Goal: Information Seeking & Learning: Check status

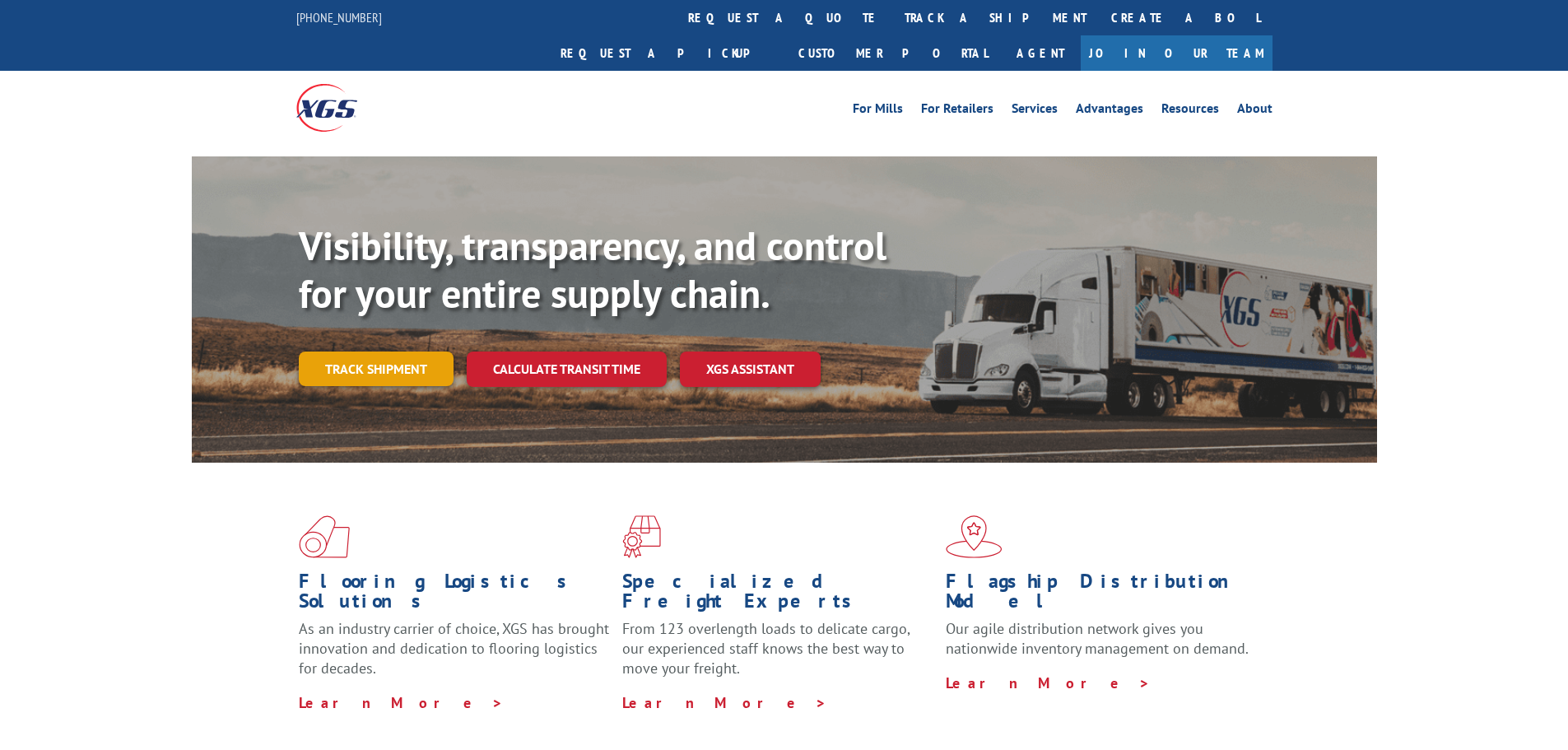
click at [366, 351] on link "Track shipment" at bounding box center [376, 369] width 155 height 35
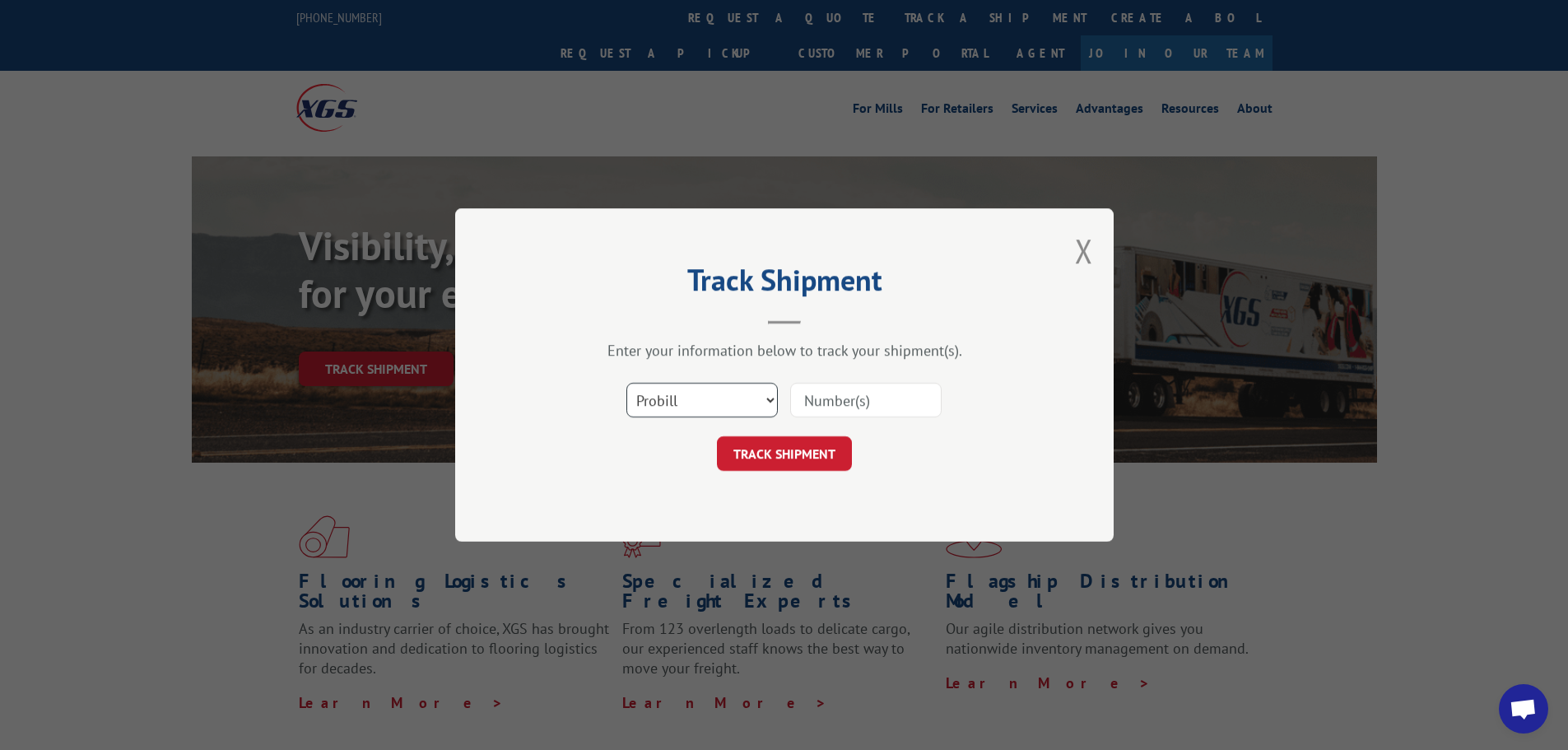
click at [712, 405] on select "Select category... Probill BOL PO" at bounding box center [702, 400] width 151 height 35
select select "bol"
click at [627, 383] on select "Select category... Probill BOL PO" at bounding box center [702, 400] width 151 height 35
click at [812, 399] on input at bounding box center [865, 400] width 151 height 35
paste input "6027207"
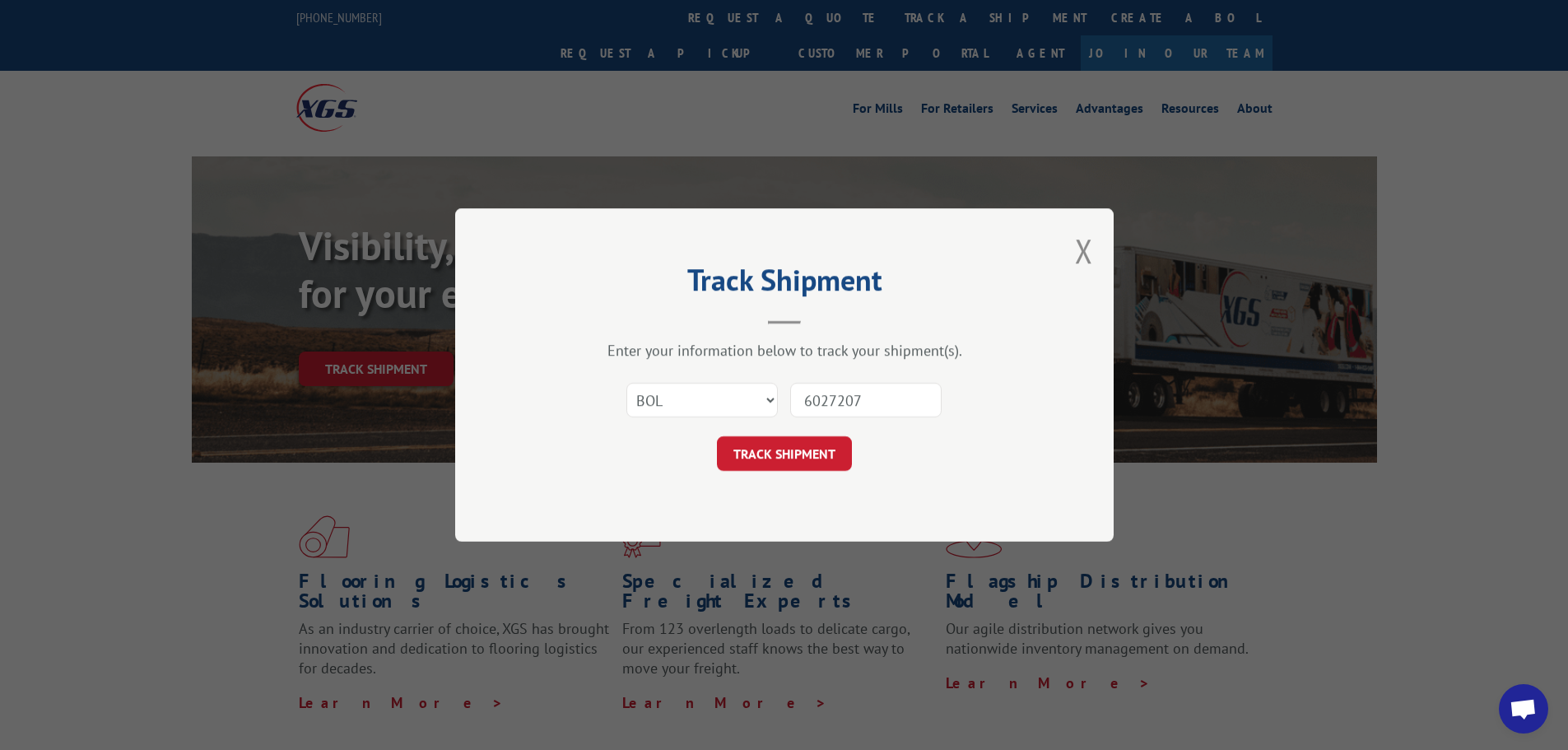
click at [842, 389] on input "6027207" at bounding box center [865, 400] width 151 height 35
click at [842, 390] on input "6027207" at bounding box center [865, 400] width 151 height 35
click at [835, 411] on input "6027207" at bounding box center [865, 400] width 151 height 35
type input "6027207"
click at [801, 457] on button "TRACK SHIPMENT" at bounding box center [784, 454] width 135 height 35
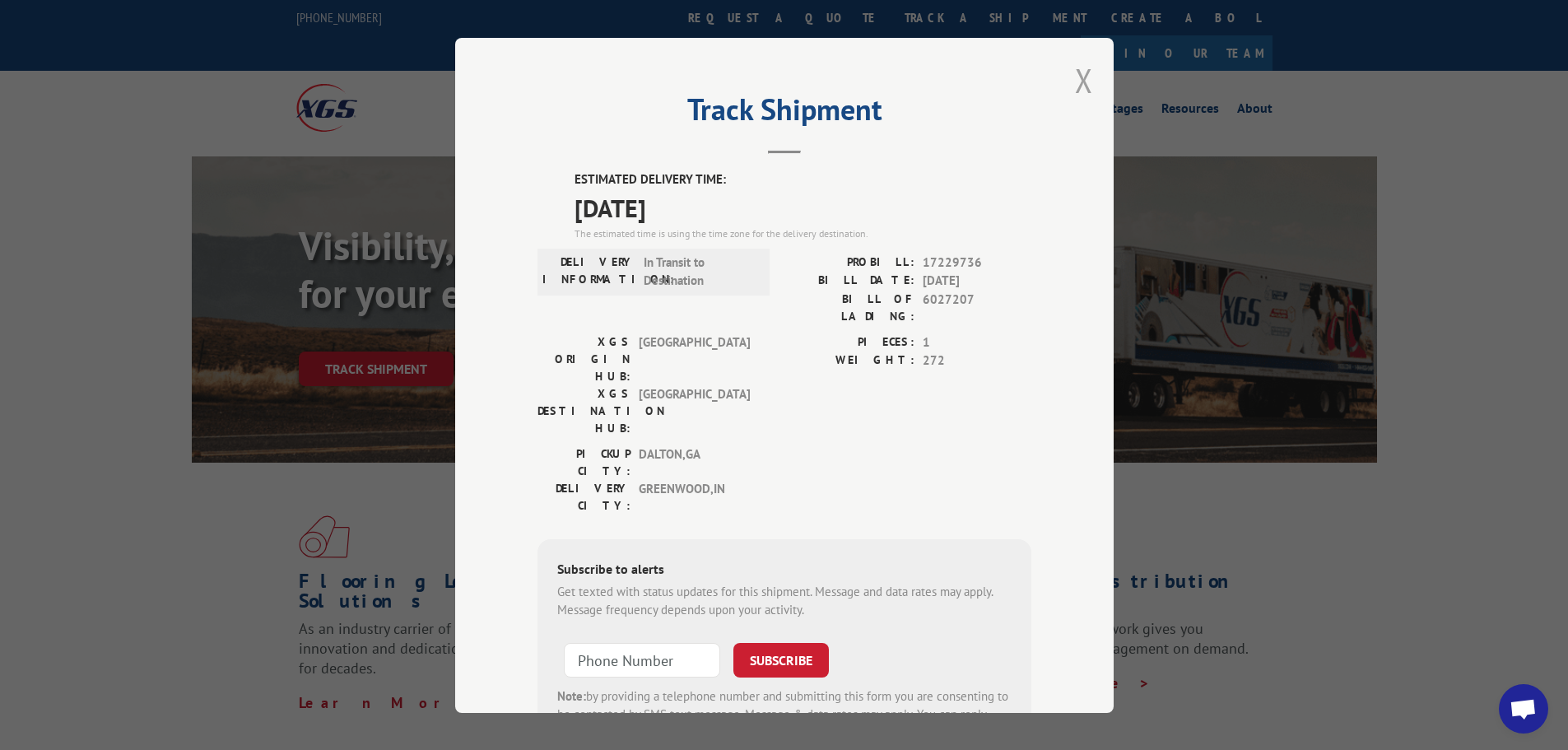
click at [1081, 81] on button "Close modal" at bounding box center [1084, 80] width 18 height 44
